Goal: Task Accomplishment & Management: Manage account settings

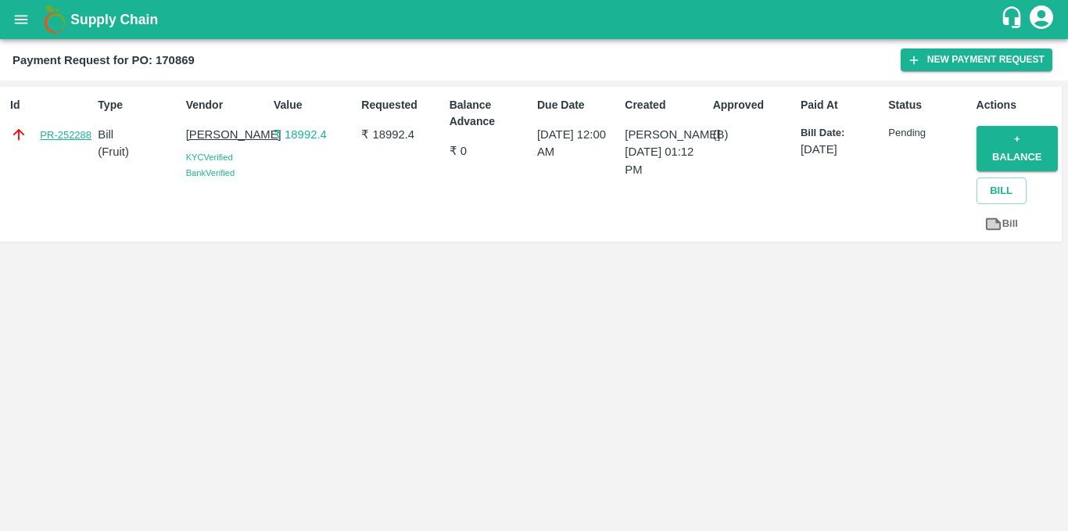
click at [62, 130] on link "PR-252288" at bounding box center [66, 136] width 52 height 16
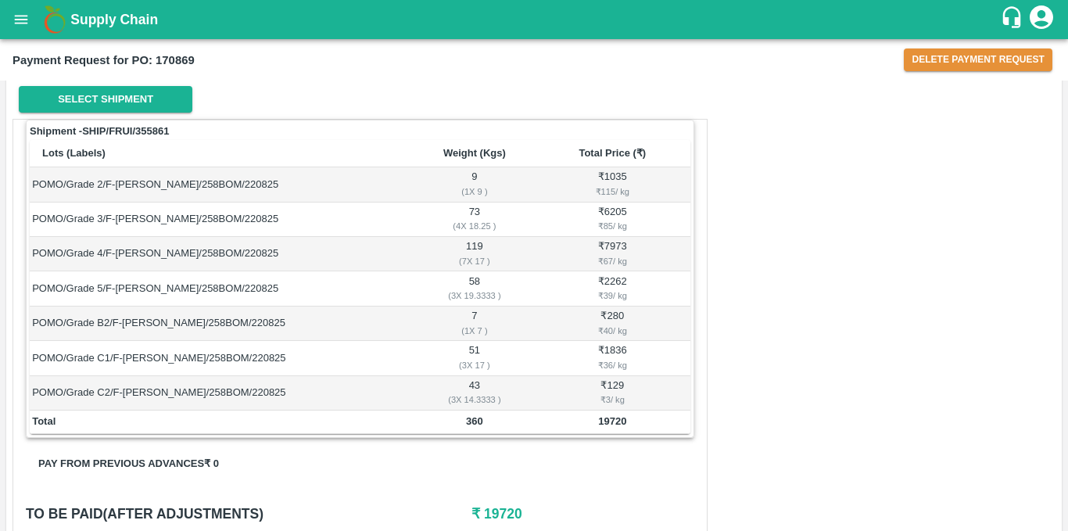
scroll to position [204, 0]
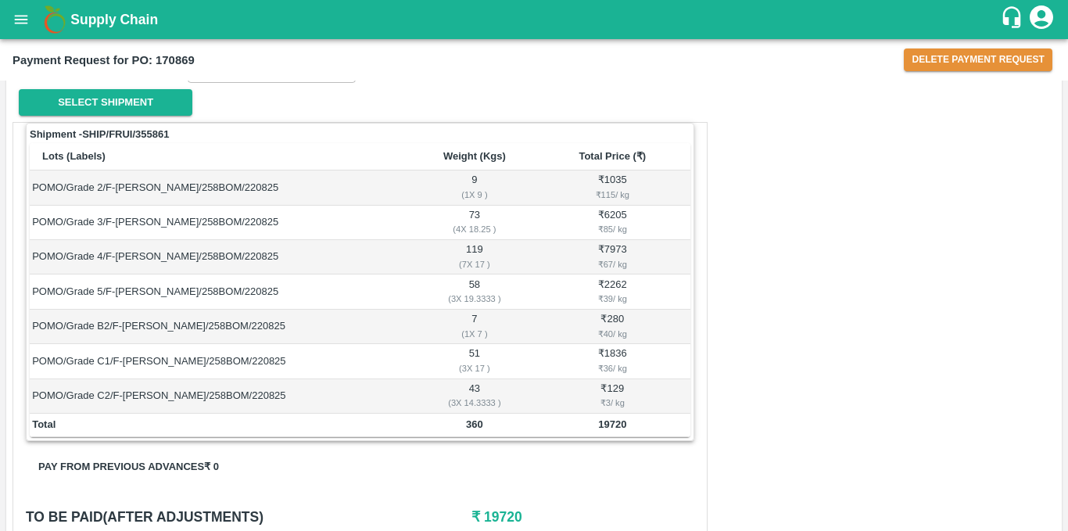
click at [185, 59] on b "Payment Request for PO: 170869" at bounding box center [104, 60] width 182 height 13
copy b "170869"
click at [965, 57] on button "Delete Payment Request" at bounding box center [978, 59] width 149 height 23
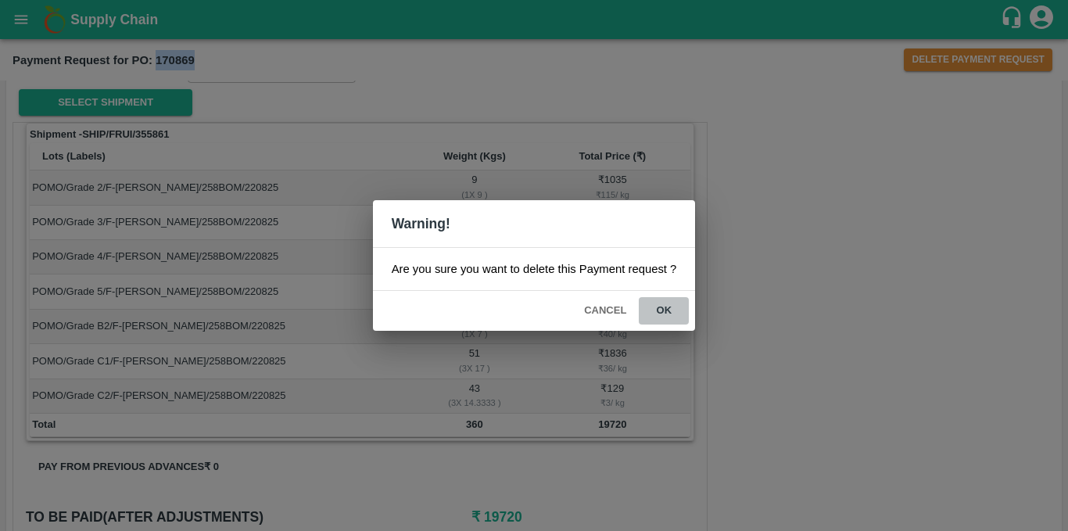
click at [675, 307] on button "ok" at bounding box center [664, 310] width 50 height 27
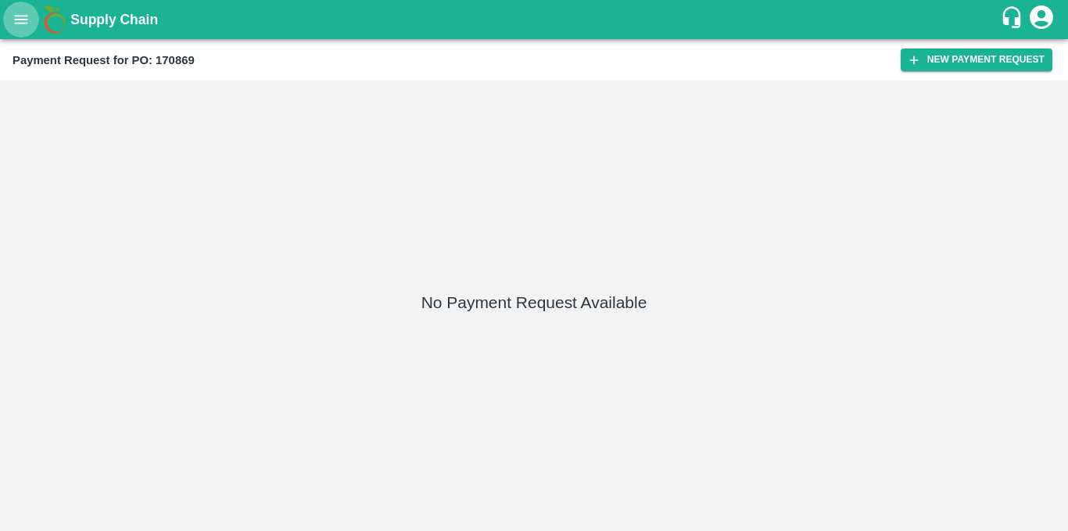
click at [26, 26] on icon "open drawer" at bounding box center [21, 19] width 17 height 17
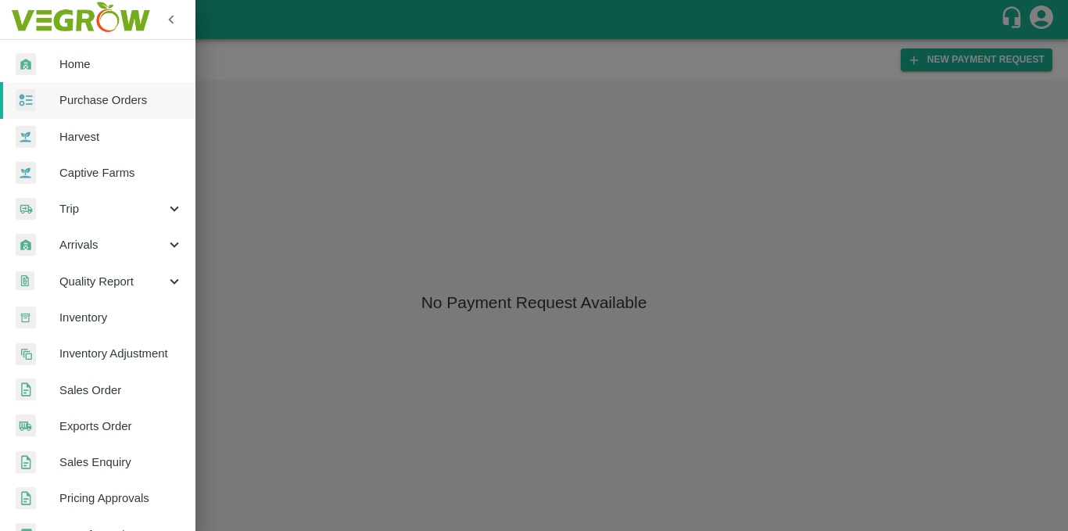
click at [88, 99] on span "Purchase Orders" at bounding box center [121, 100] width 124 height 17
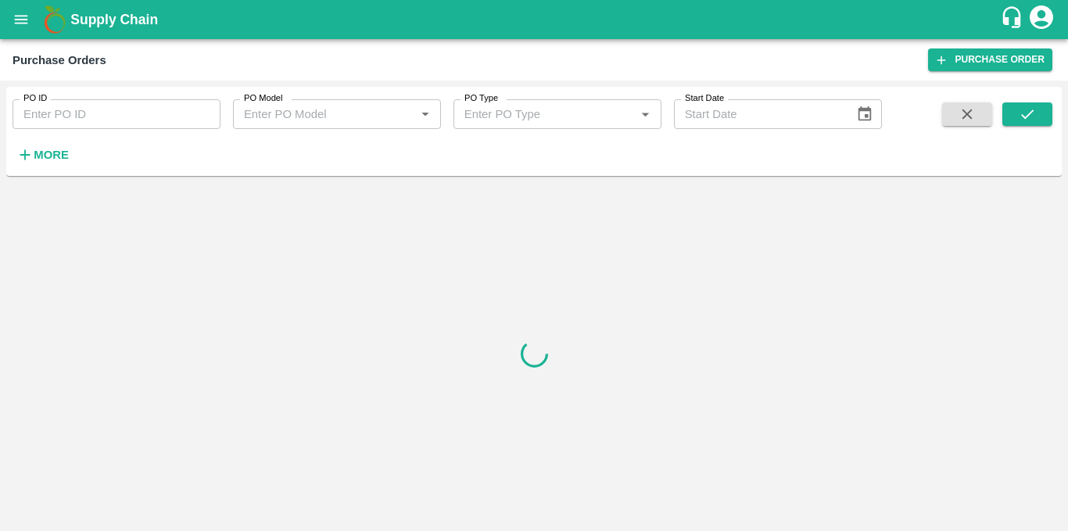
click at [59, 143] on button "More" at bounding box center [43, 155] width 60 height 27
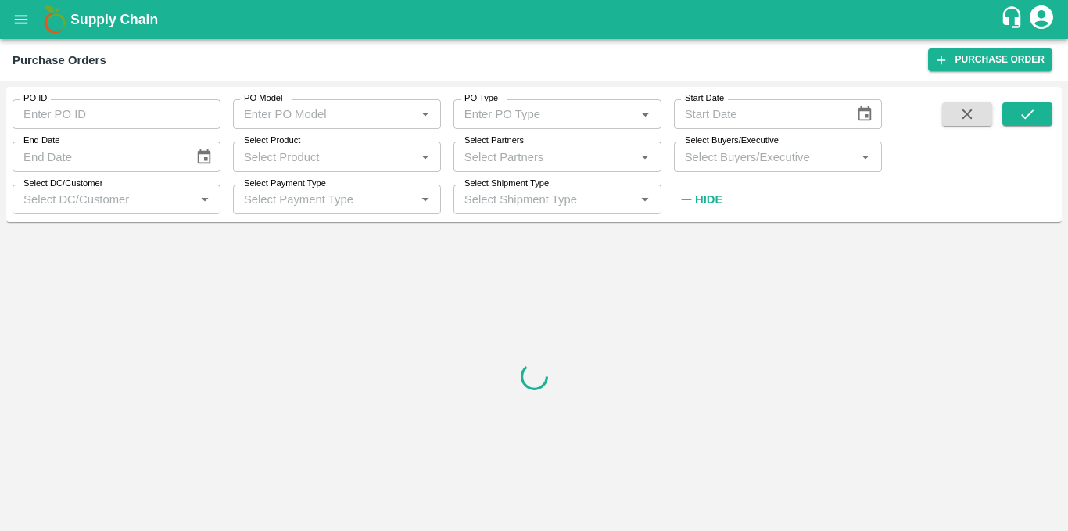
click at [529, 165] on input "Select Partners" at bounding box center [544, 156] width 173 height 20
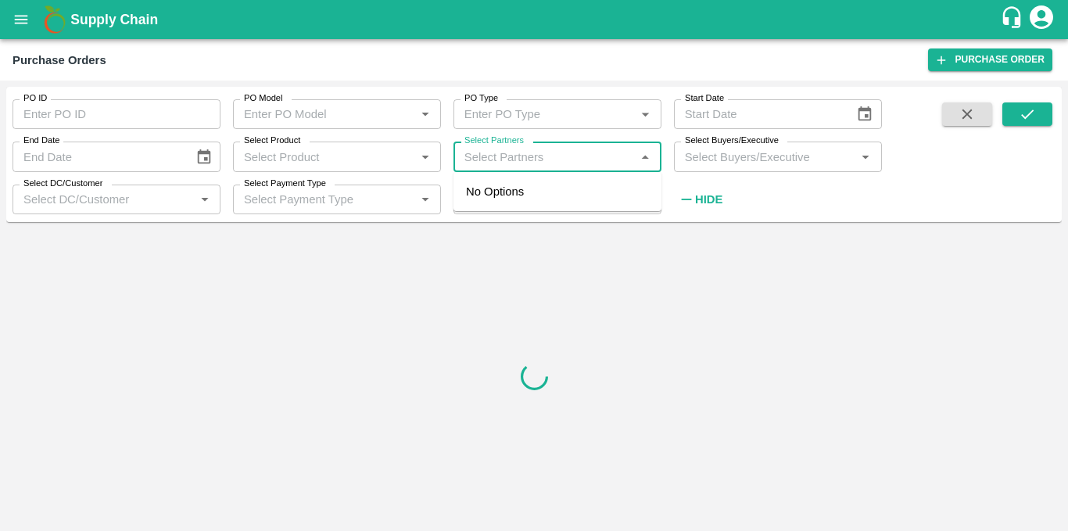
paste input "170869"
type input "170869"
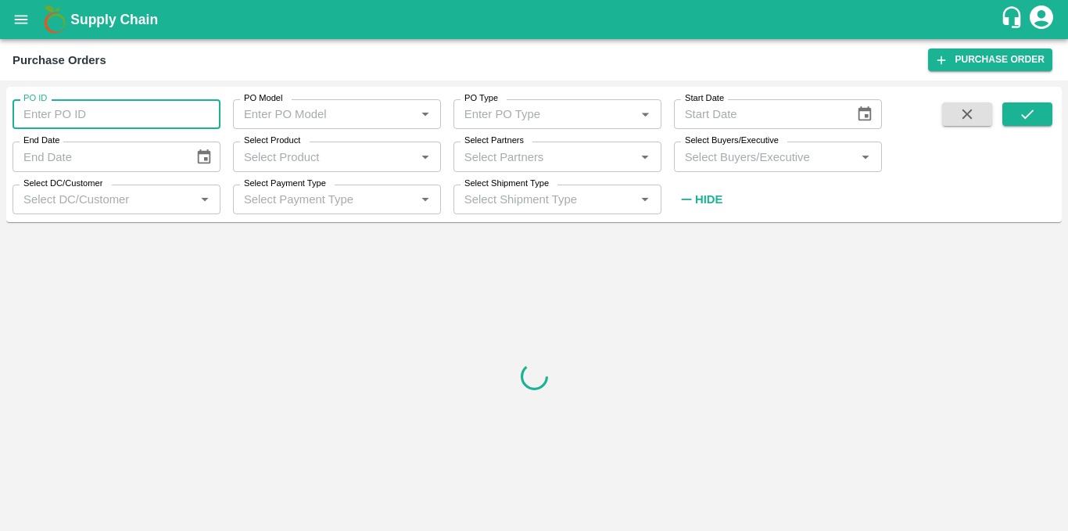
click at [147, 119] on input "PO ID" at bounding box center [117, 114] width 208 height 30
paste input "170869"
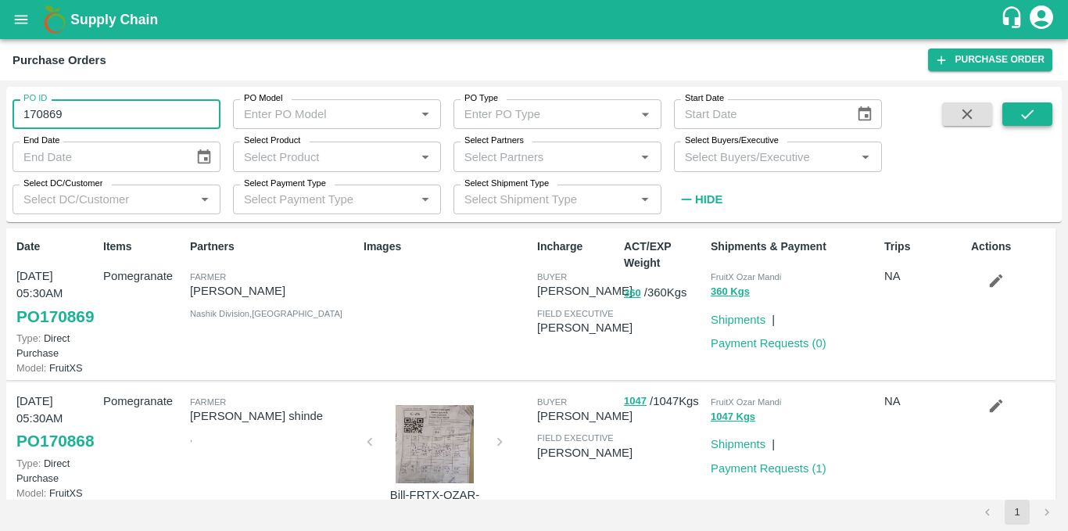
type input "170869"
click at [1029, 116] on icon "submit" at bounding box center [1027, 114] width 17 height 17
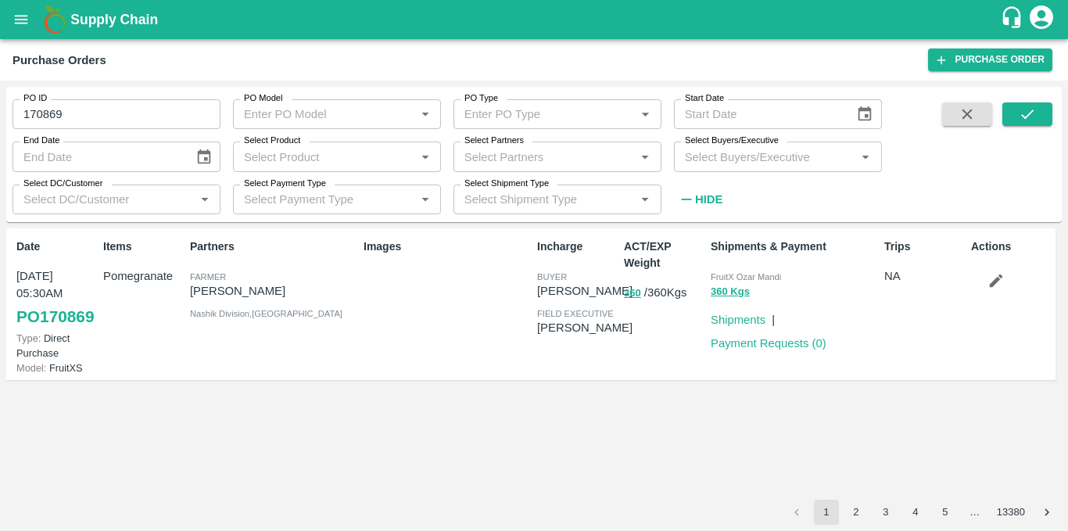
click at [995, 285] on icon "button" at bounding box center [996, 281] width 13 height 13
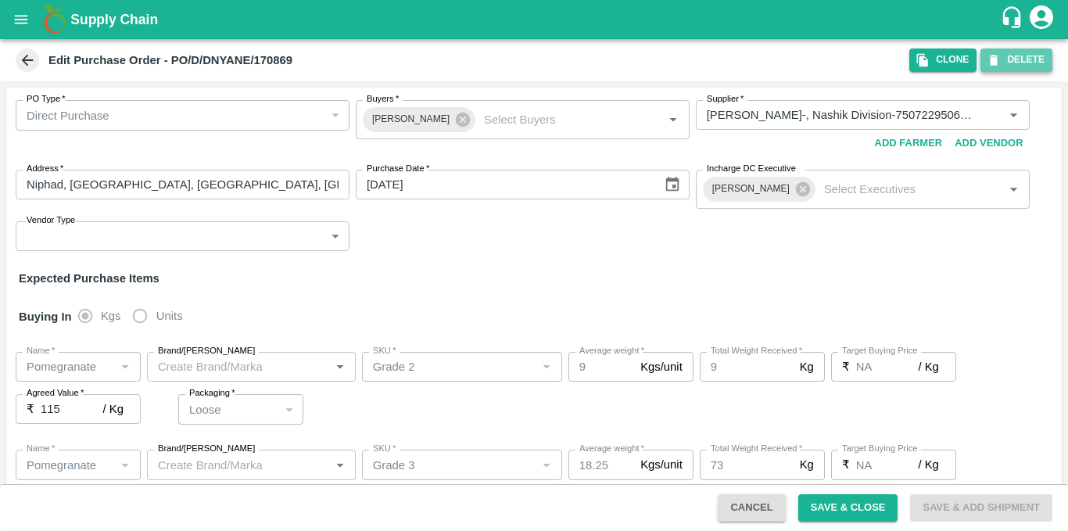
click at [1018, 69] on button "DELETE" at bounding box center [1017, 59] width 72 height 23
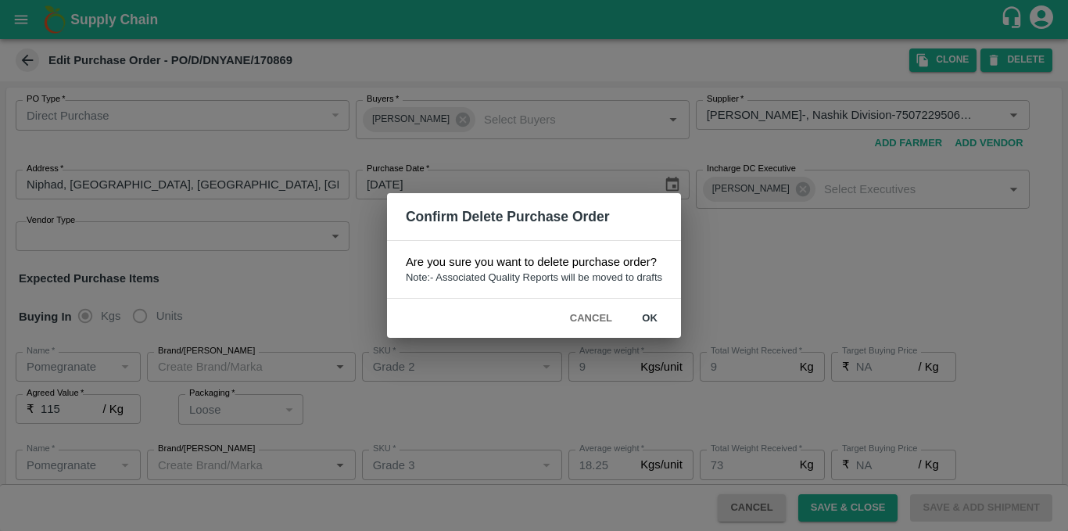
click at [659, 318] on button "ok" at bounding box center [650, 318] width 50 height 27
click at [649, 320] on button "ok" at bounding box center [650, 318] width 50 height 27
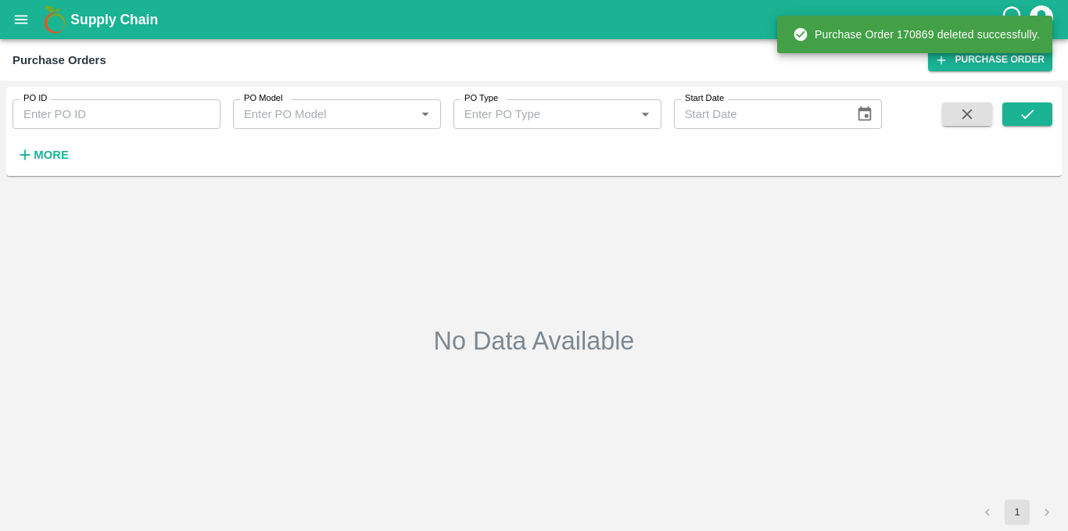
type input "170869"
